Goal: Task Accomplishment & Management: Complete application form

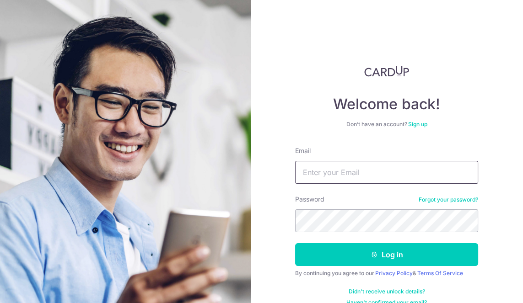
click at [334, 175] on input "Email" at bounding box center [386, 172] width 183 height 23
type input "[PERSON_NAME].[PERSON_NAME]@serenetee"
type input "[PERSON_NAME][EMAIL_ADDRESS][PERSON_NAME][DOMAIN_NAME]"
click at [295, 243] on button "Log in" at bounding box center [386, 254] width 183 height 23
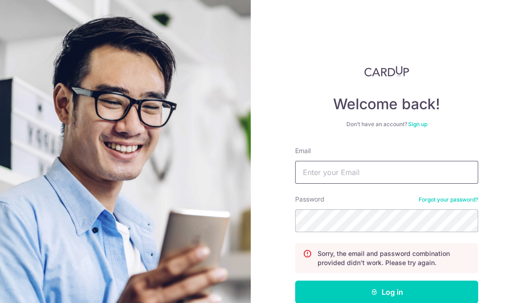
click at [394, 177] on input "Email" at bounding box center [386, 172] width 183 height 23
type input "[PERSON_NAME]"
type input "[PERSON_NAME][EMAIL_ADDRESS][PERSON_NAME][DOMAIN_NAME]"
click at [295, 281] on button "Log in" at bounding box center [386, 292] width 183 height 23
